Goal: Information Seeking & Learning: Understand process/instructions

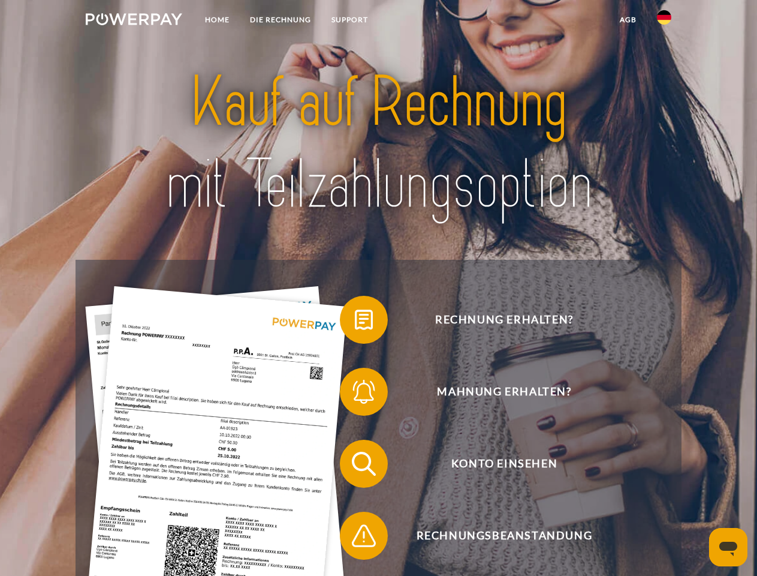
click at [134, 21] on img at bounding box center [134, 19] width 97 height 12
click at [664, 21] on img at bounding box center [664, 17] width 14 height 14
click at [628, 20] on link "agb" at bounding box center [628, 20] width 37 height 22
click at [355, 322] on span at bounding box center [346, 320] width 60 height 60
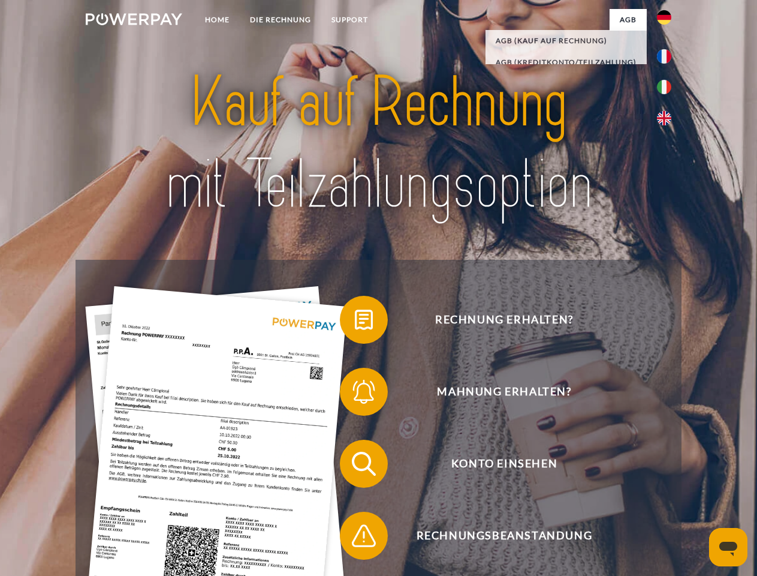
click at [355, 394] on span at bounding box center [346, 392] width 60 height 60
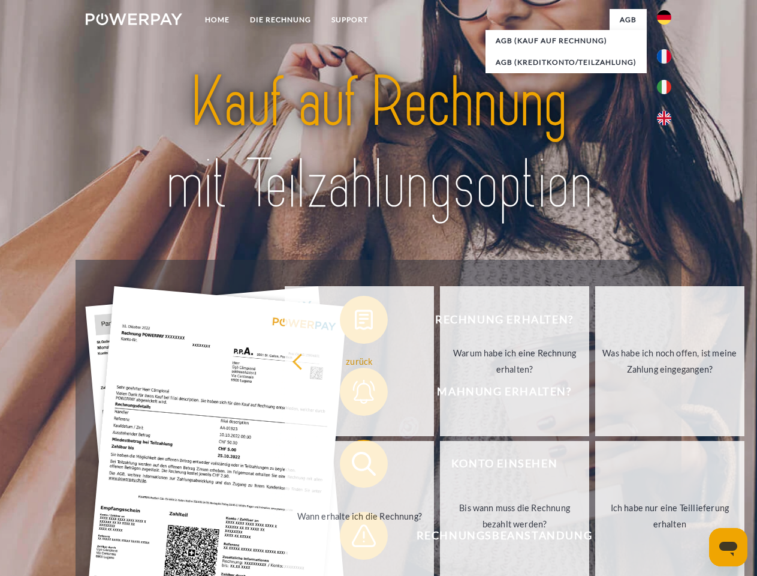
click at [440, 466] on link "Bis wann muss die Rechnung bezahlt werden?" at bounding box center [514, 516] width 149 height 150
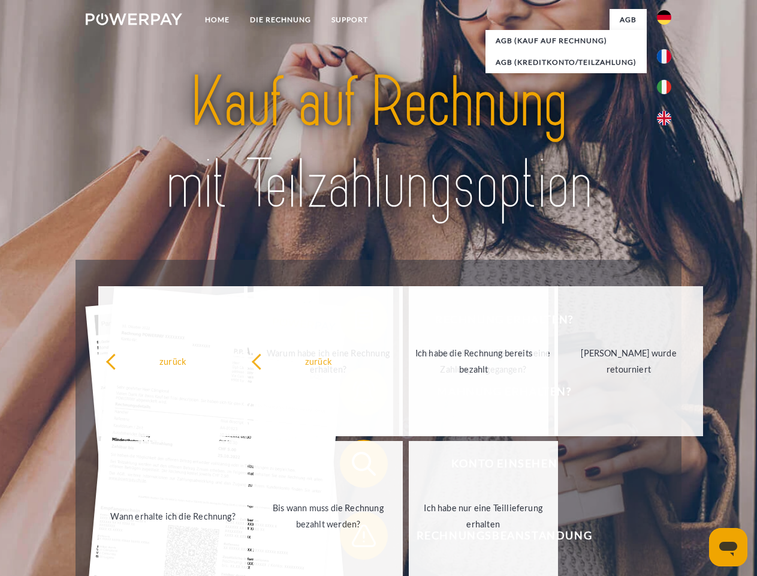
click at [355, 538] on span at bounding box center [346, 535] width 60 height 60
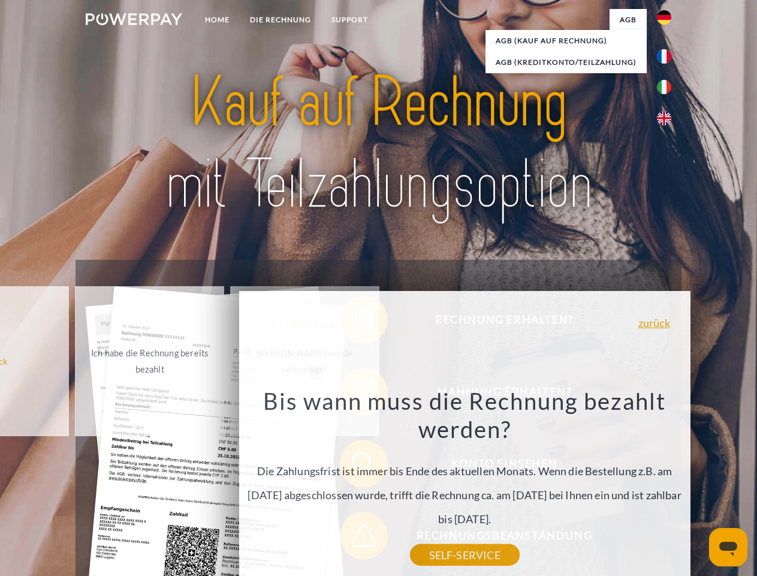
click at [729, 547] on icon "Messaging-Fenster öffnen" at bounding box center [729, 548] width 18 height 14
